Goal: Information Seeking & Learning: Learn about a topic

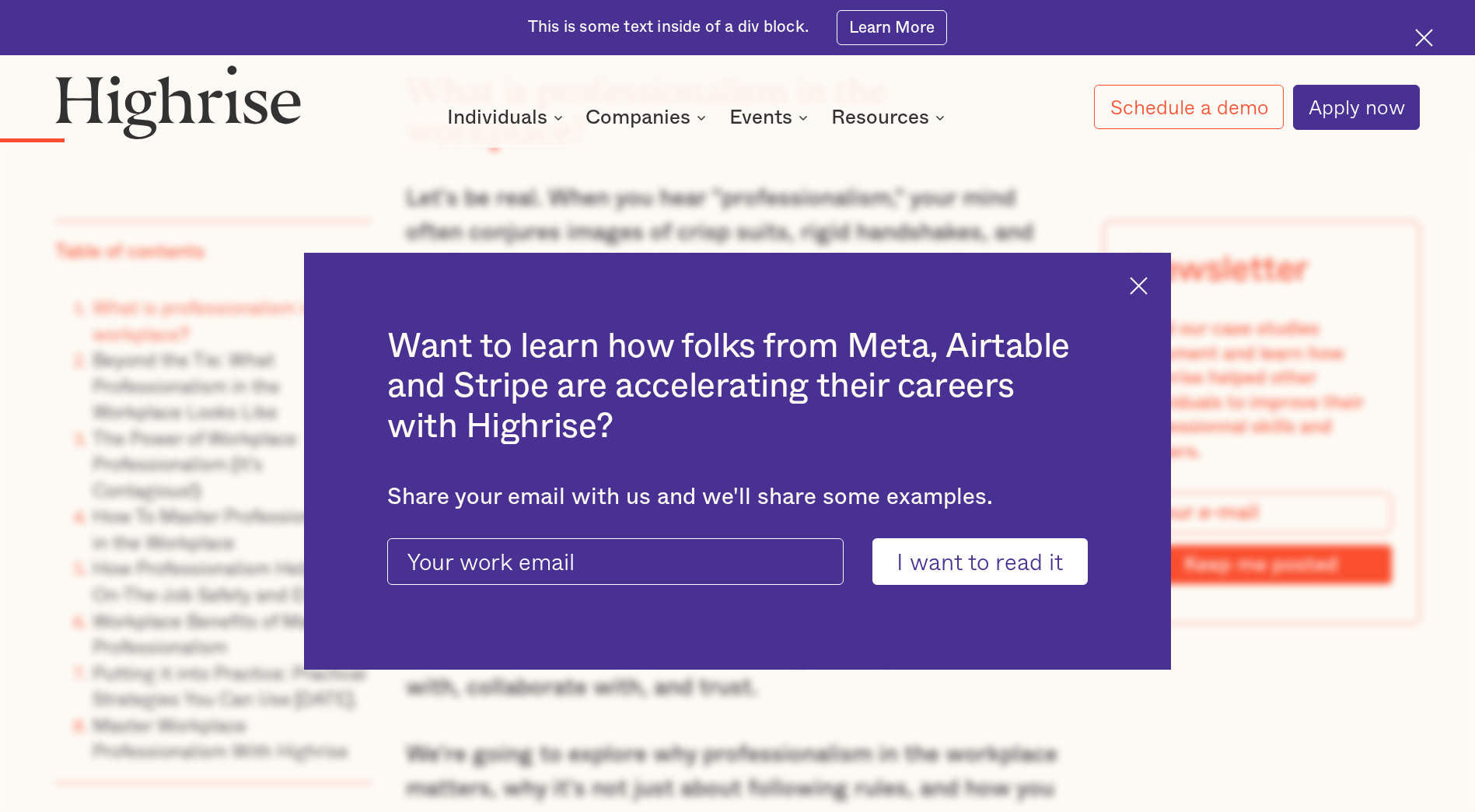
scroll to position [2177, 0]
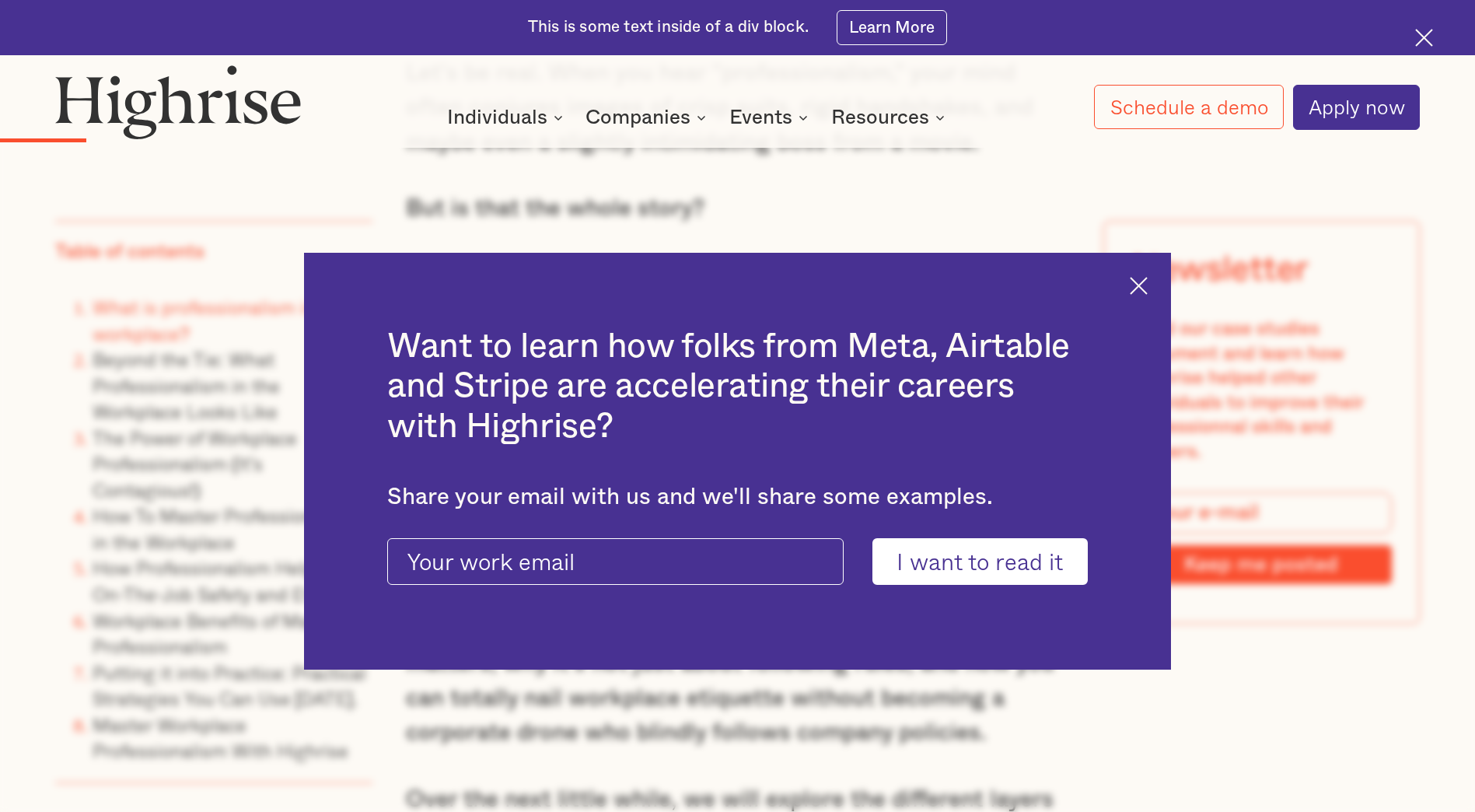
click at [1148, 290] on img at bounding box center [1139, 286] width 18 height 18
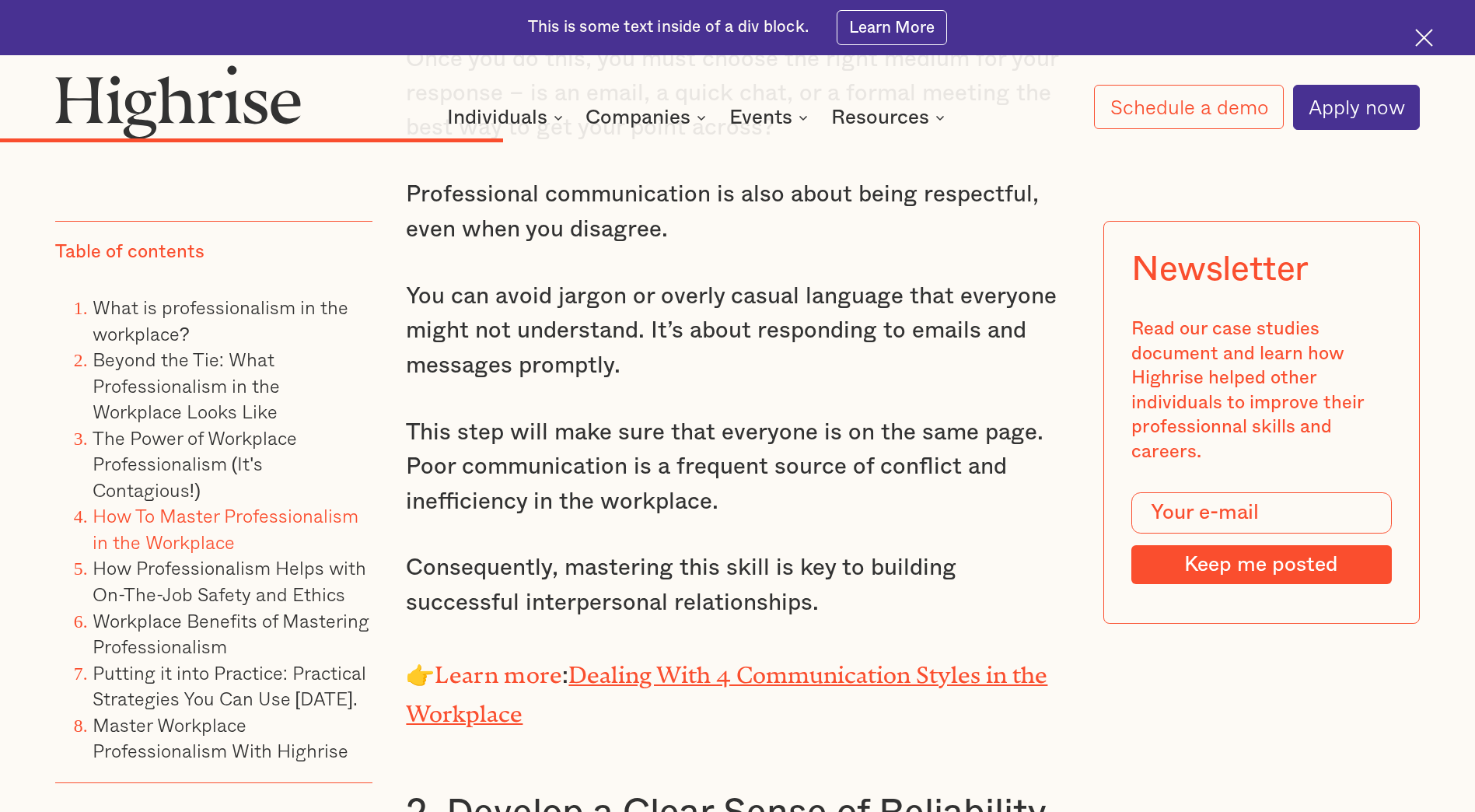
scroll to position [6841, 0]
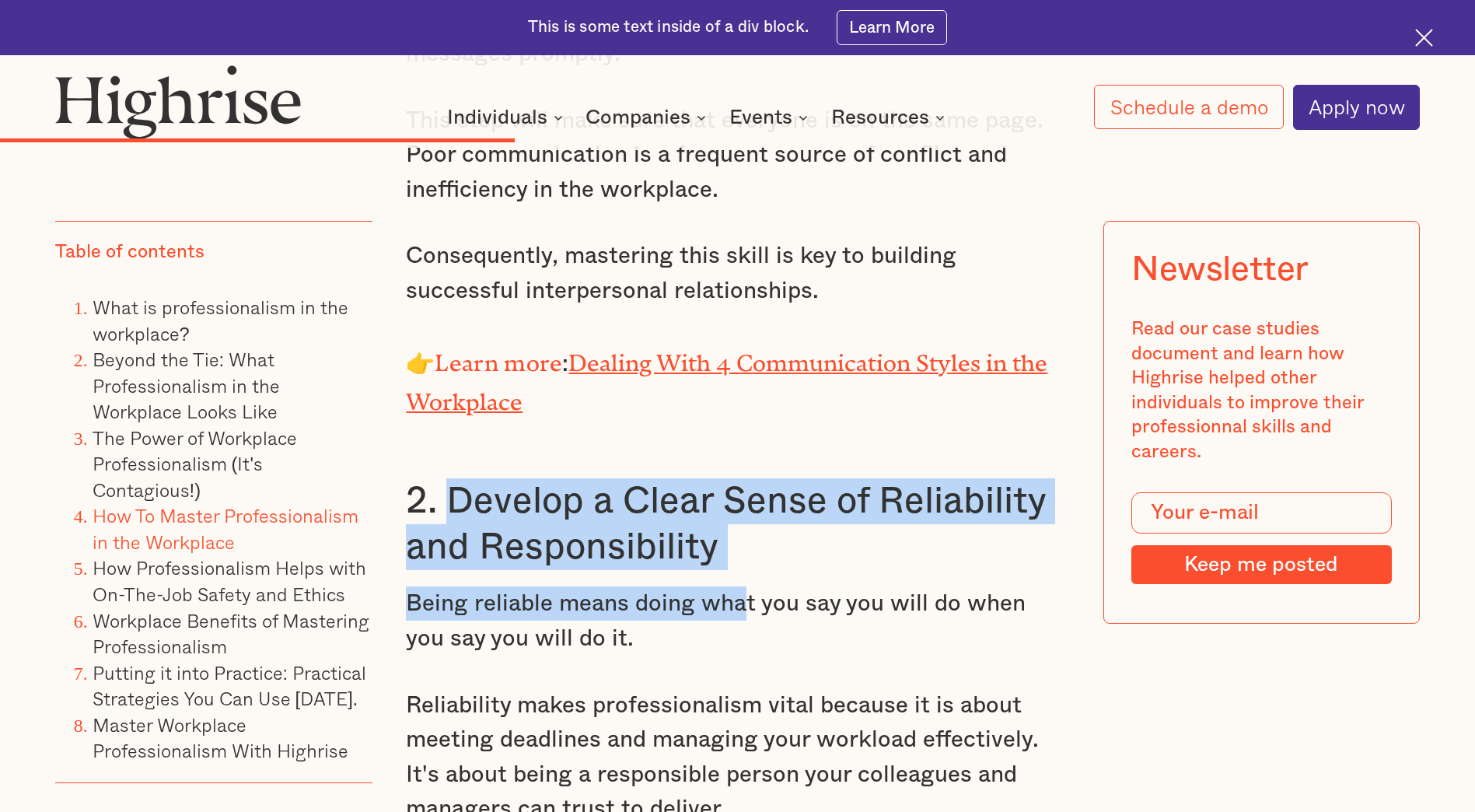
drag, startPoint x: 454, startPoint y: 496, endPoint x: 739, endPoint y: 585, distance: 298.6
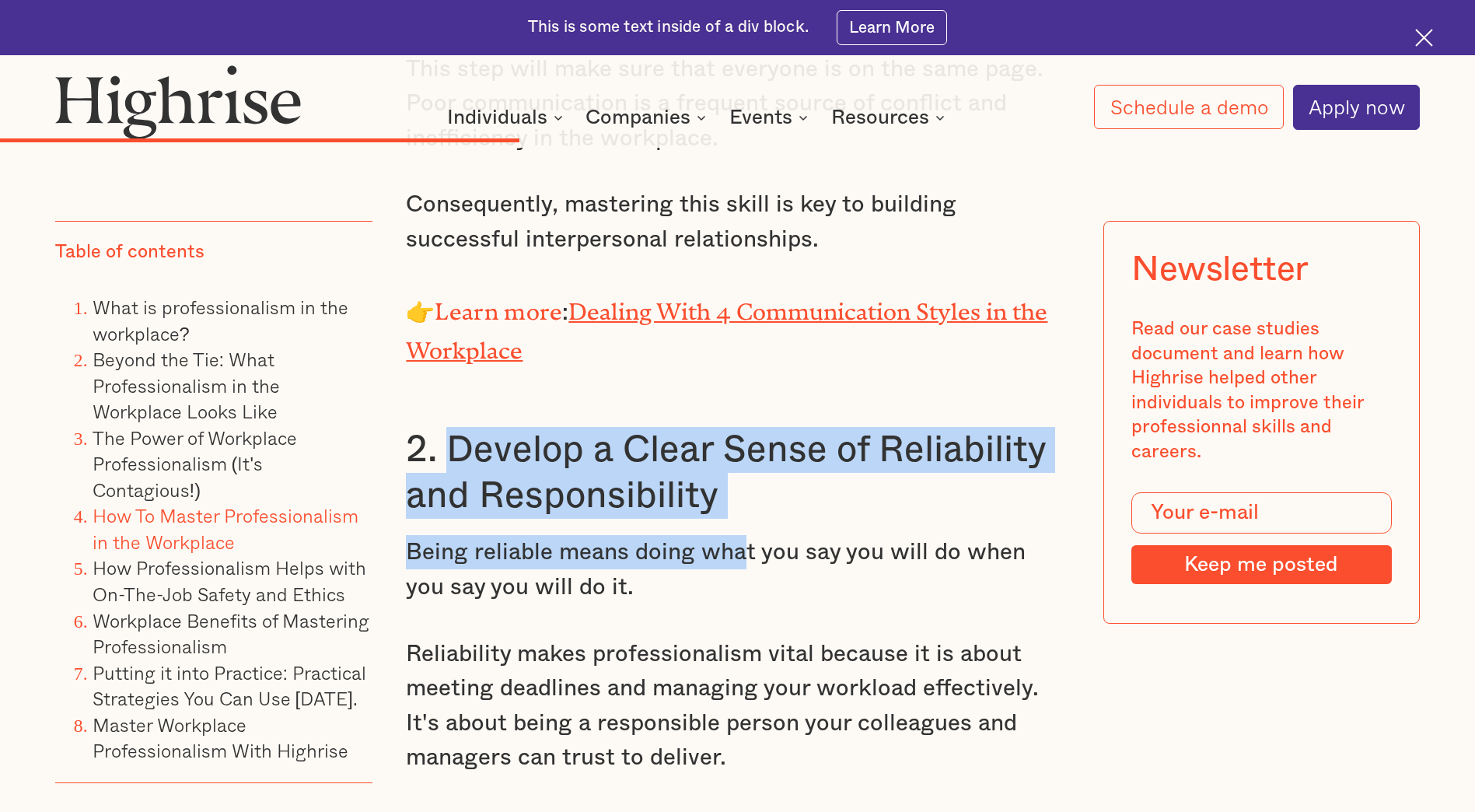
scroll to position [6919, 0]
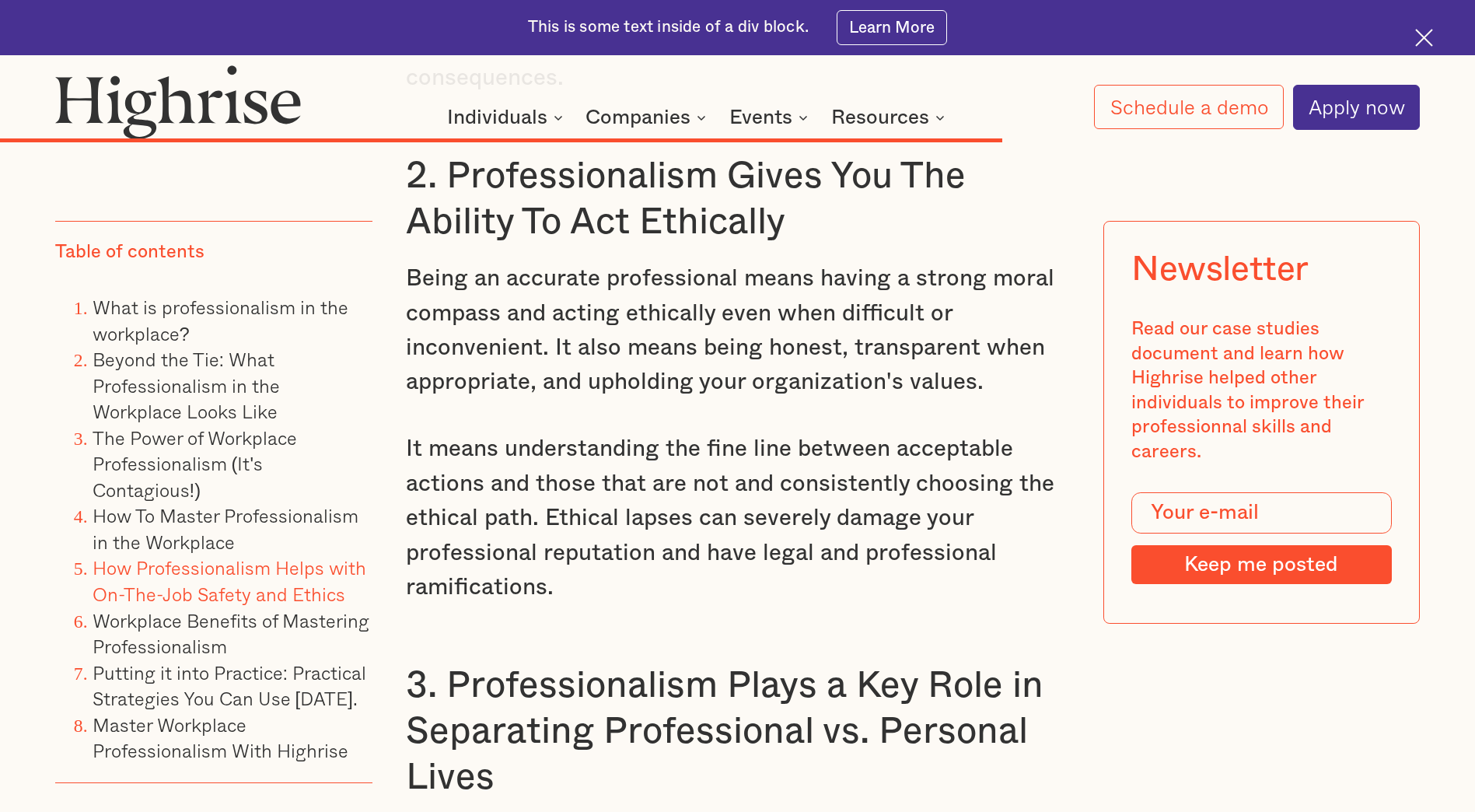
scroll to position [12206, 0]
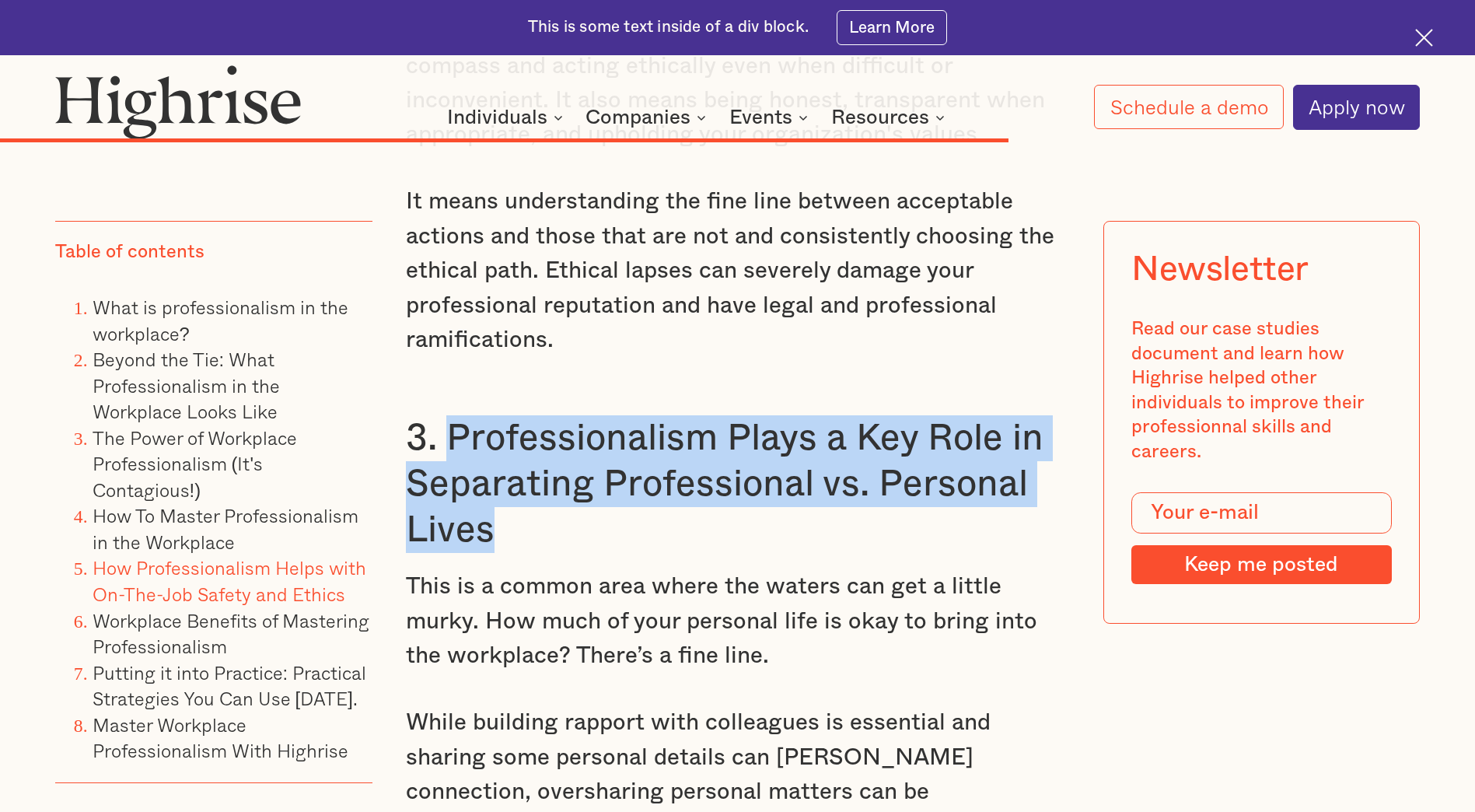
drag, startPoint x: 447, startPoint y: 377, endPoint x: 946, endPoint y: 466, distance: 506.9
click at [946, 466] on h3 "3. Professionalism Plays a Key Role in Separating Professional vs. Personal Liv…" at bounding box center [737, 484] width 663 height 138
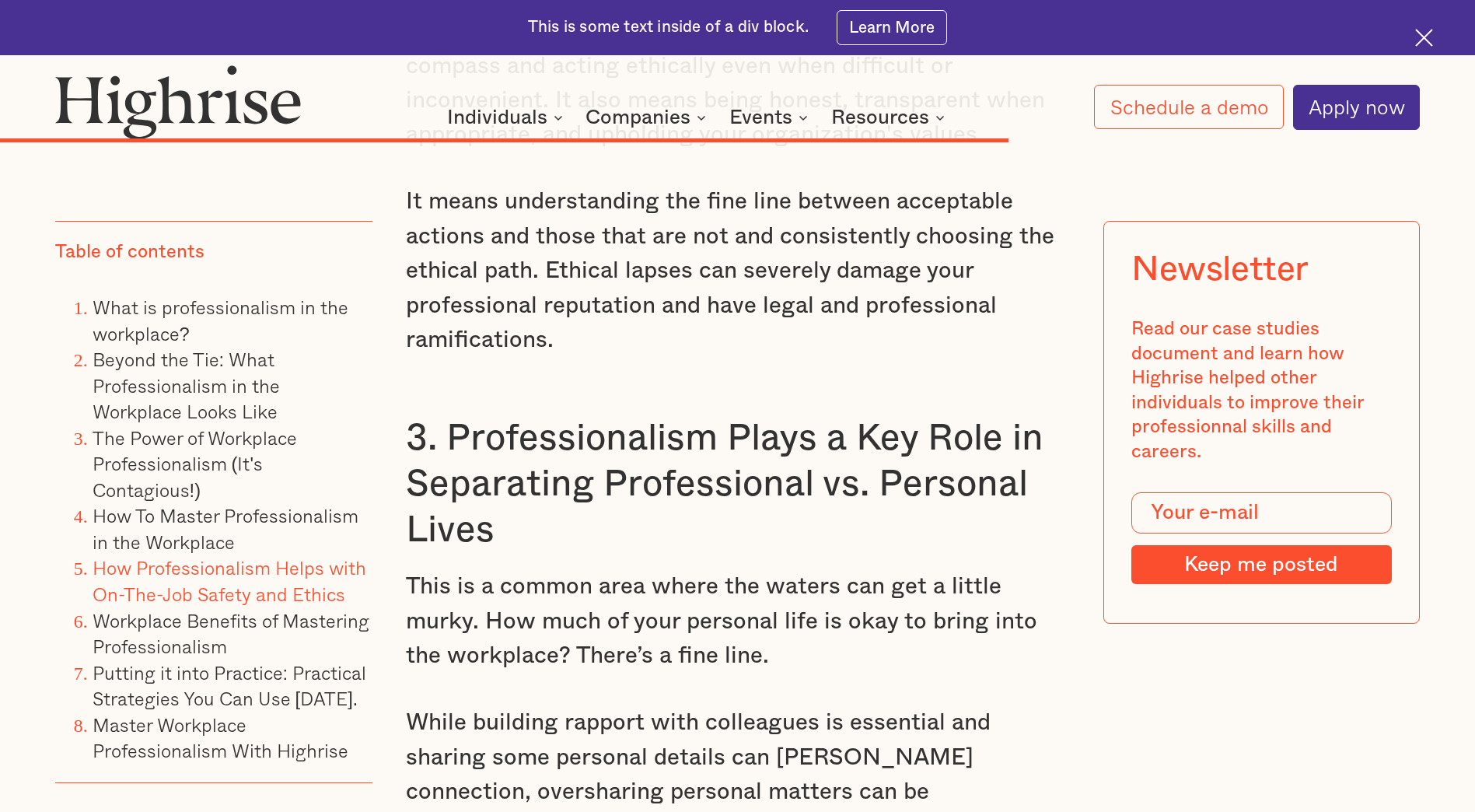
drag, startPoint x: 946, startPoint y: 466, endPoint x: 897, endPoint y: 612, distance: 154.0
click at [897, 612] on p "This is a common area where the waters can get a little murky. How much of your…" at bounding box center [737, 621] width 663 height 104
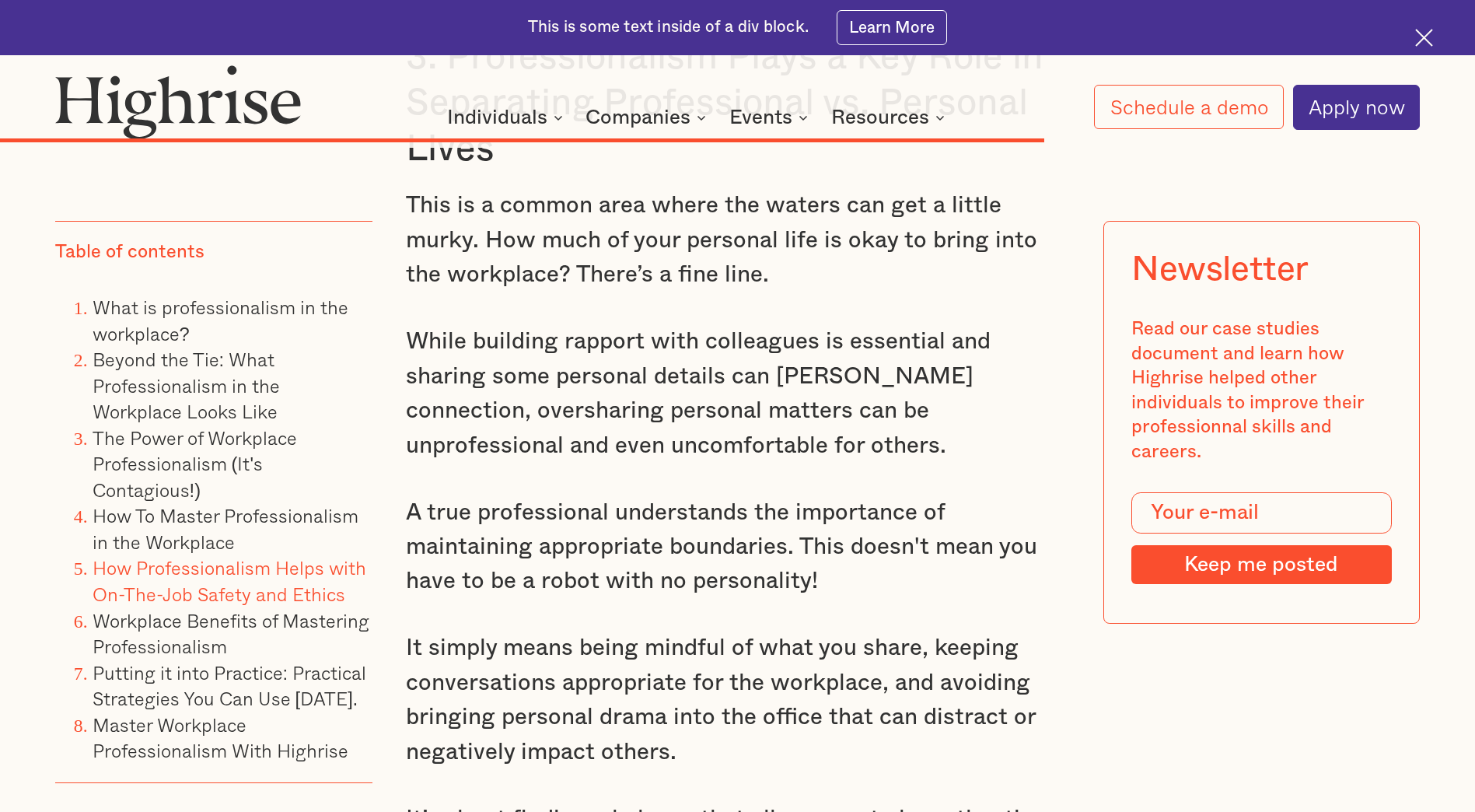
scroll to position [12594, 0]
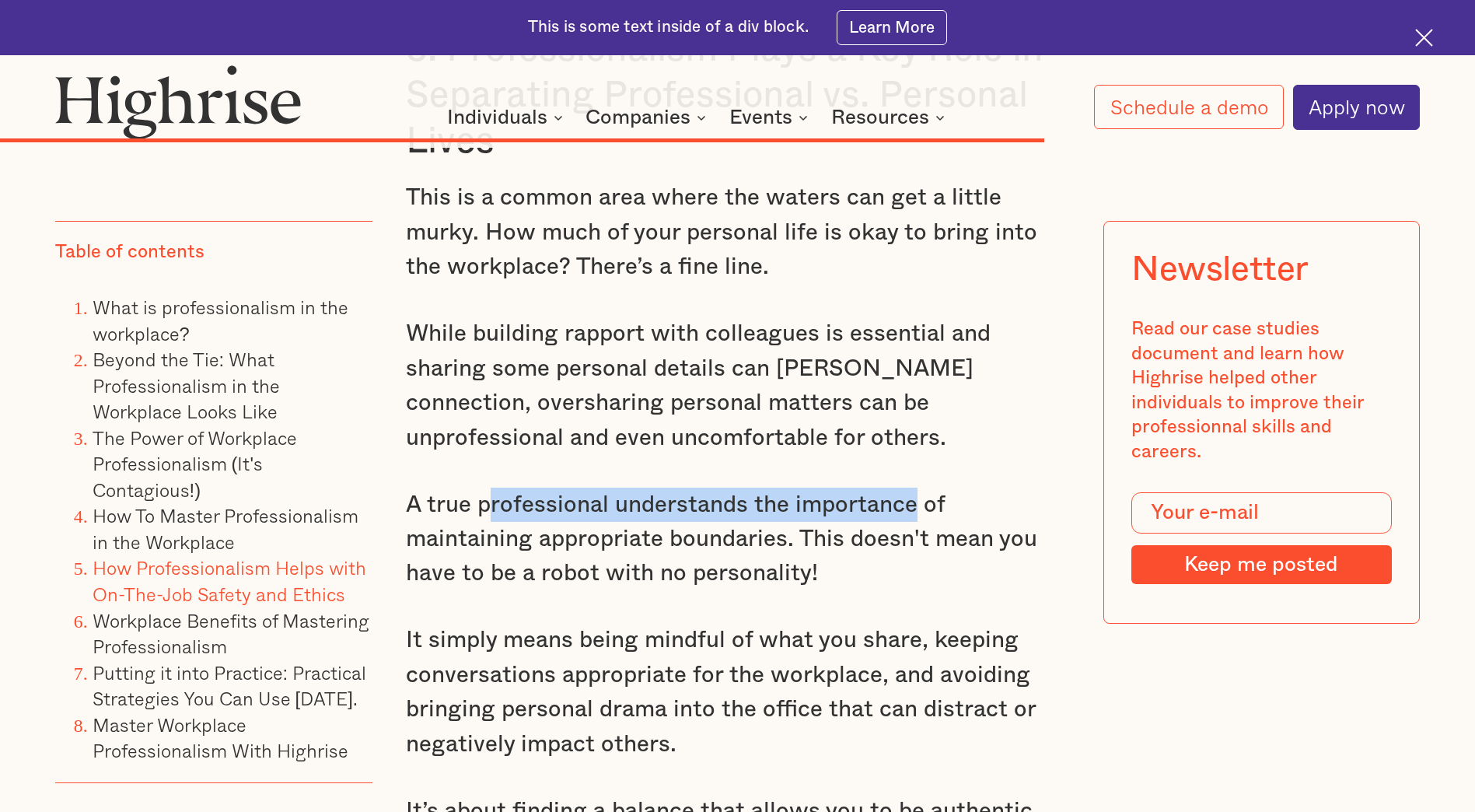
drag, startPoint x: 495, startPoint y: 456, endPoint x: 915, endPoint y: 466, distance: 420.1
click at [915, 487] on p "A true professional understands the importance of maintaining appropriate bound…" at bounding box center [737, 538] width 663 height 104
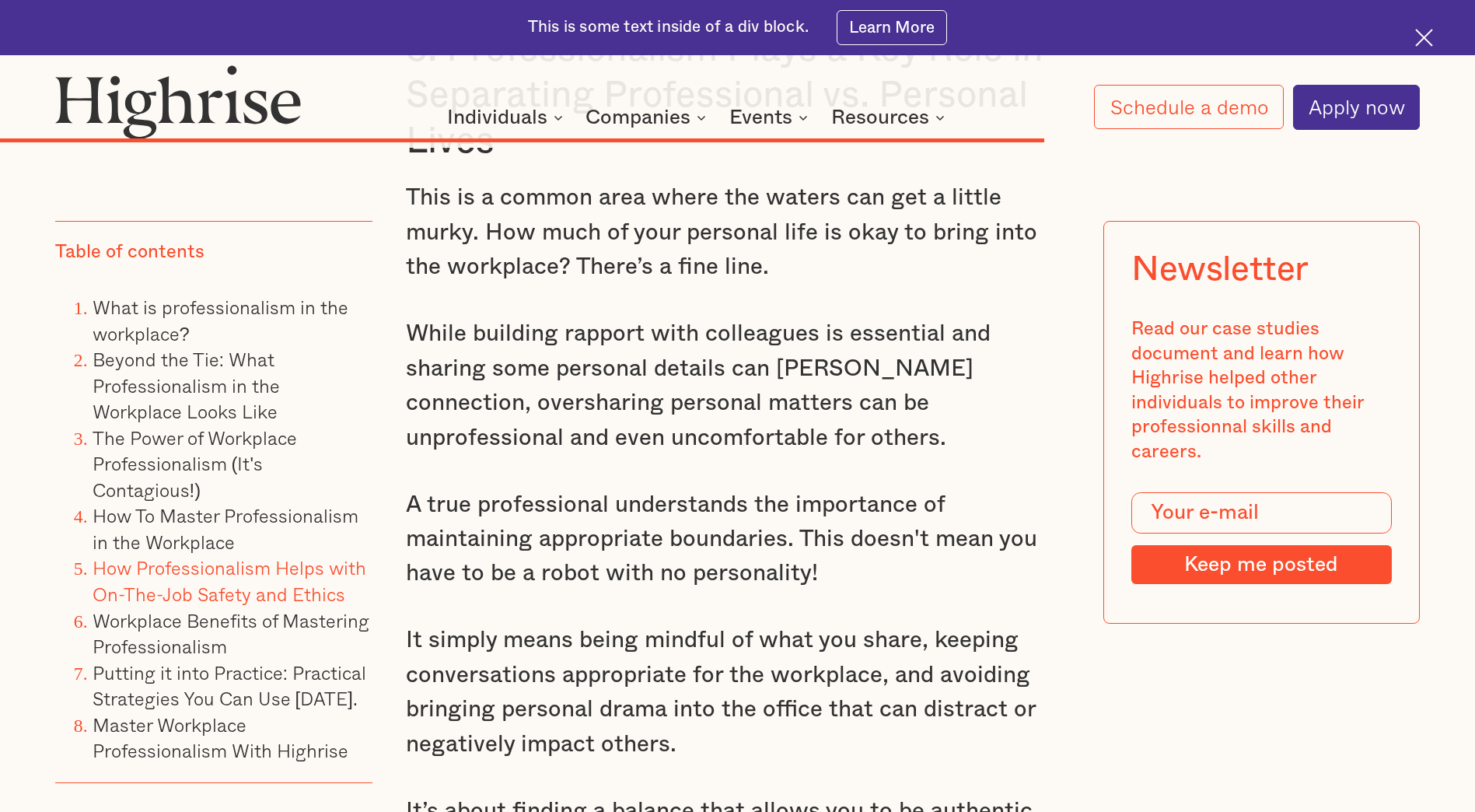
click at [838, 629] on p "It simply means being mindful of what you share, keeping conversations appropri…" at bounding box center [737, 692] width 663 height 138
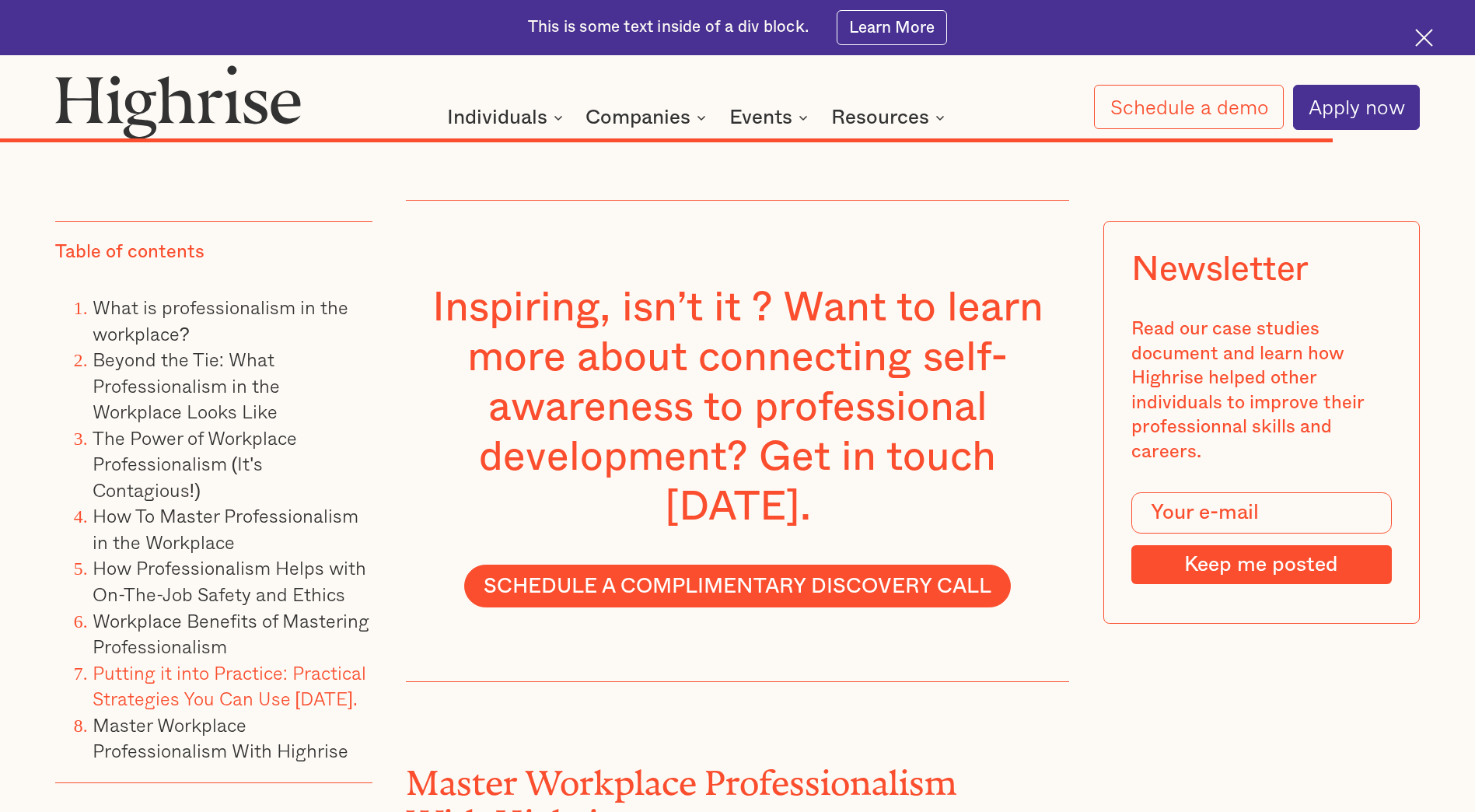
scroll to position [16092, 0]
